Goal: Task Accomplishment & Management: Manage account settings

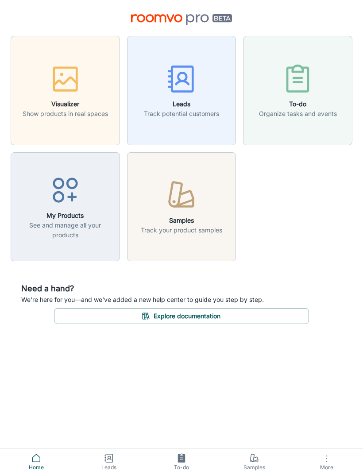
click at [332, 454] on button "More" at bounding box center [326, 462] width 73 height 26
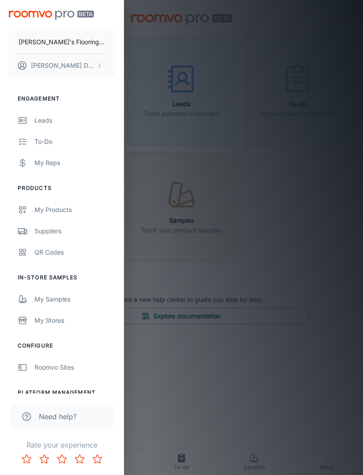
click at [75, 73] on button "John Doe" at bounding box center [62, 65] width 106 height 23
click at [142, 62] on li "User Profile" at bounding box center [138, 65] width 47 height 15
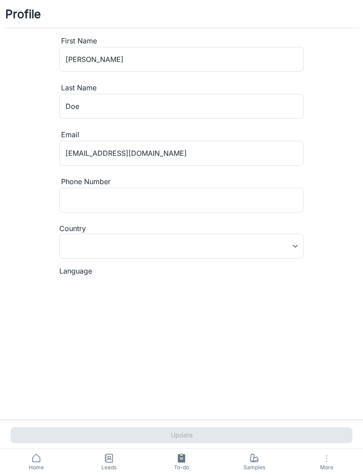
type input "Canada"
